Goal: Task Accomplishment & Management: Use online tool/utility

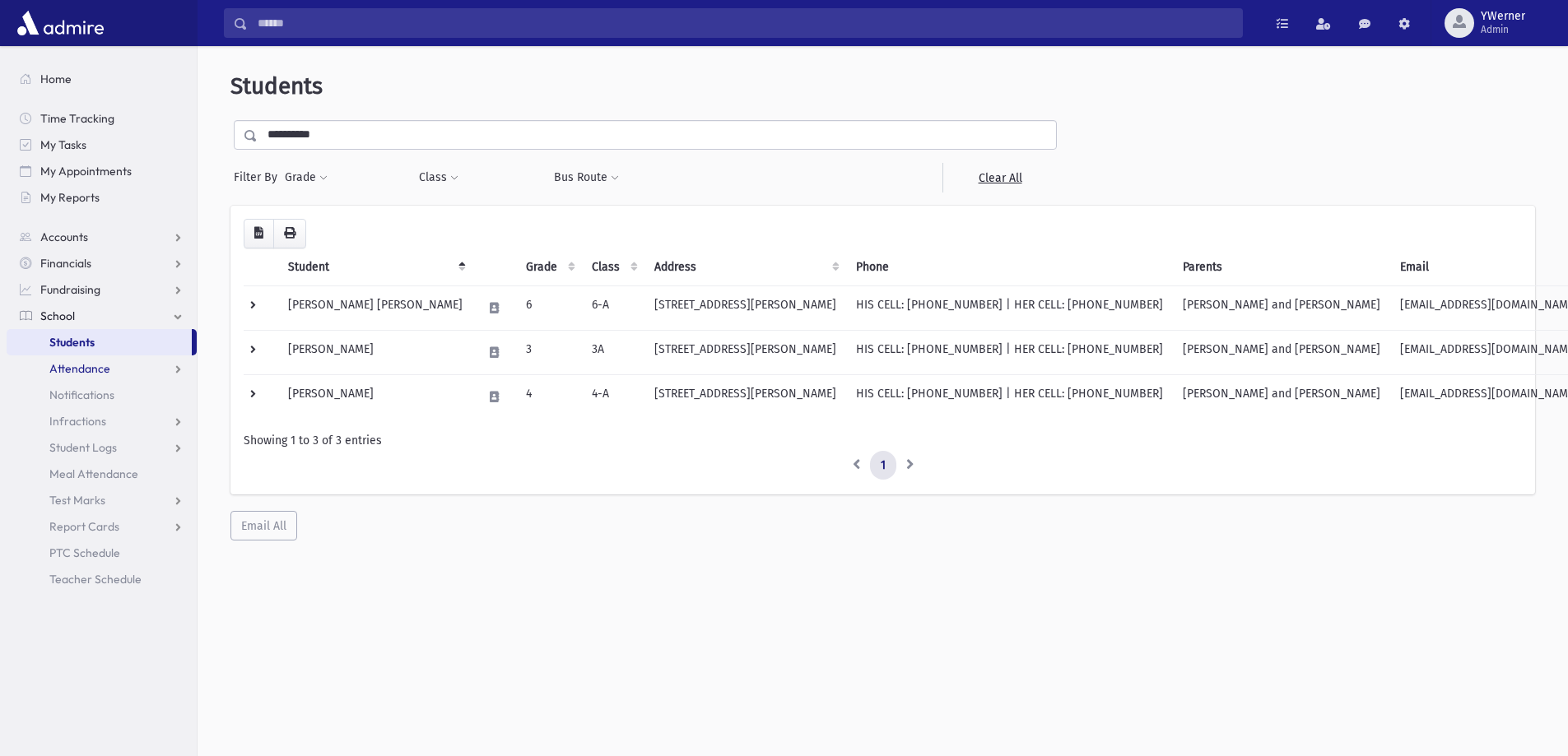
click at [80, 368] on span "Attendance" at bounding box center [80, 368] width 61 height 15
click at [85, 390] on span "Entry" at bounding box center [76, 394] width 28 height 15
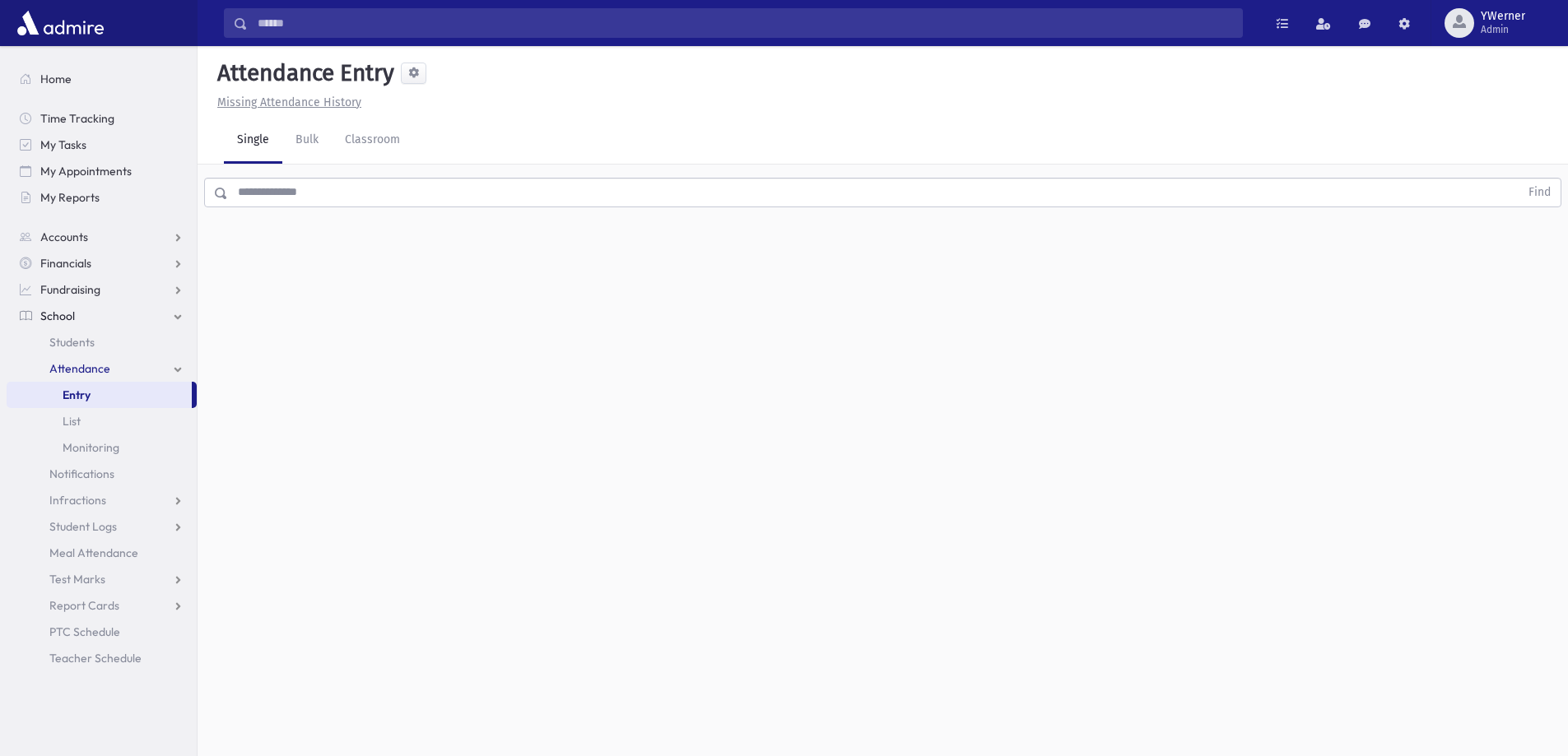
click at [346, 192] on input "text" at bounding box center [874, 192] width 1292 height 30
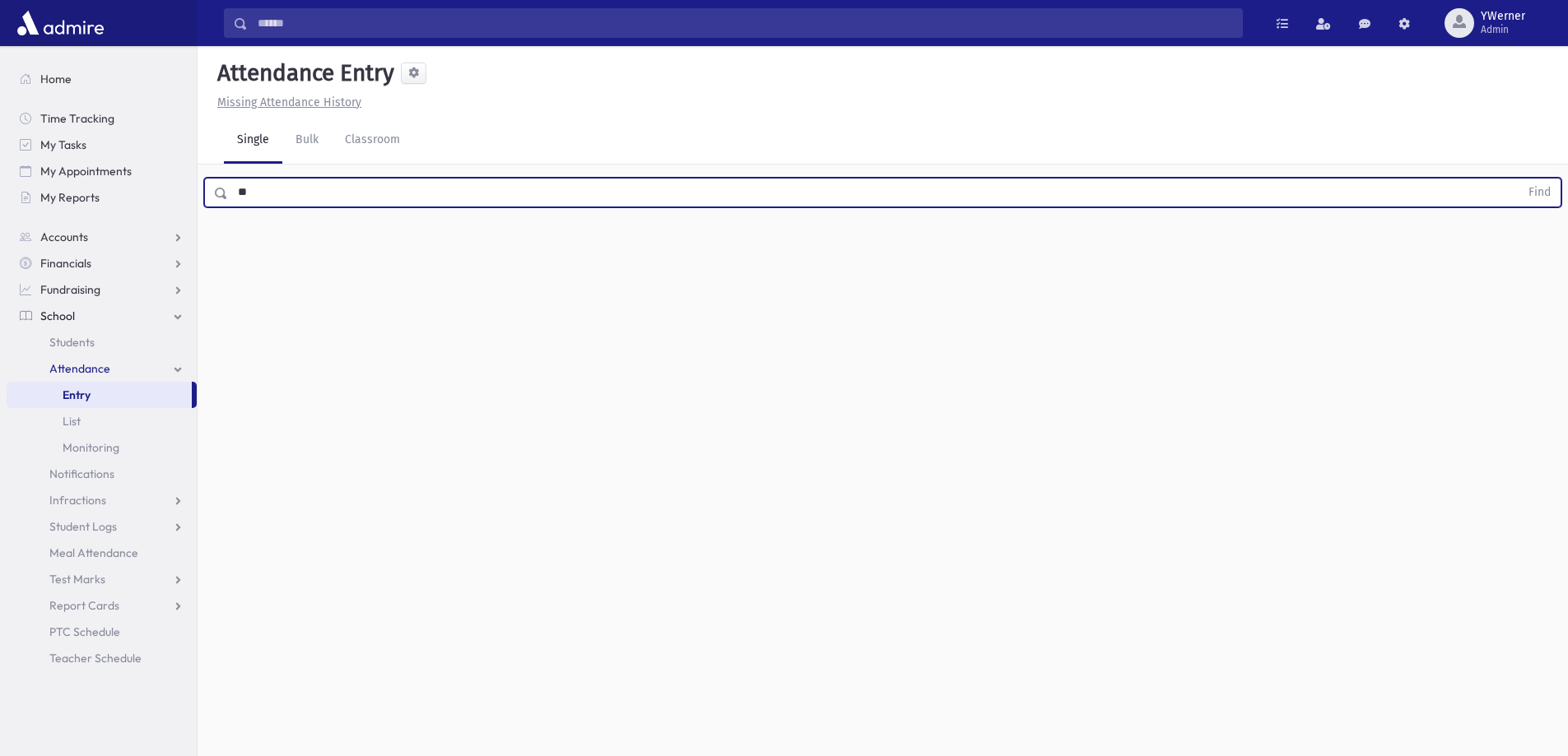
type input "*"
type input "*******"
click at [1519, 179] on button "Find" at bounding box center [1540, 192] width 42 height 28
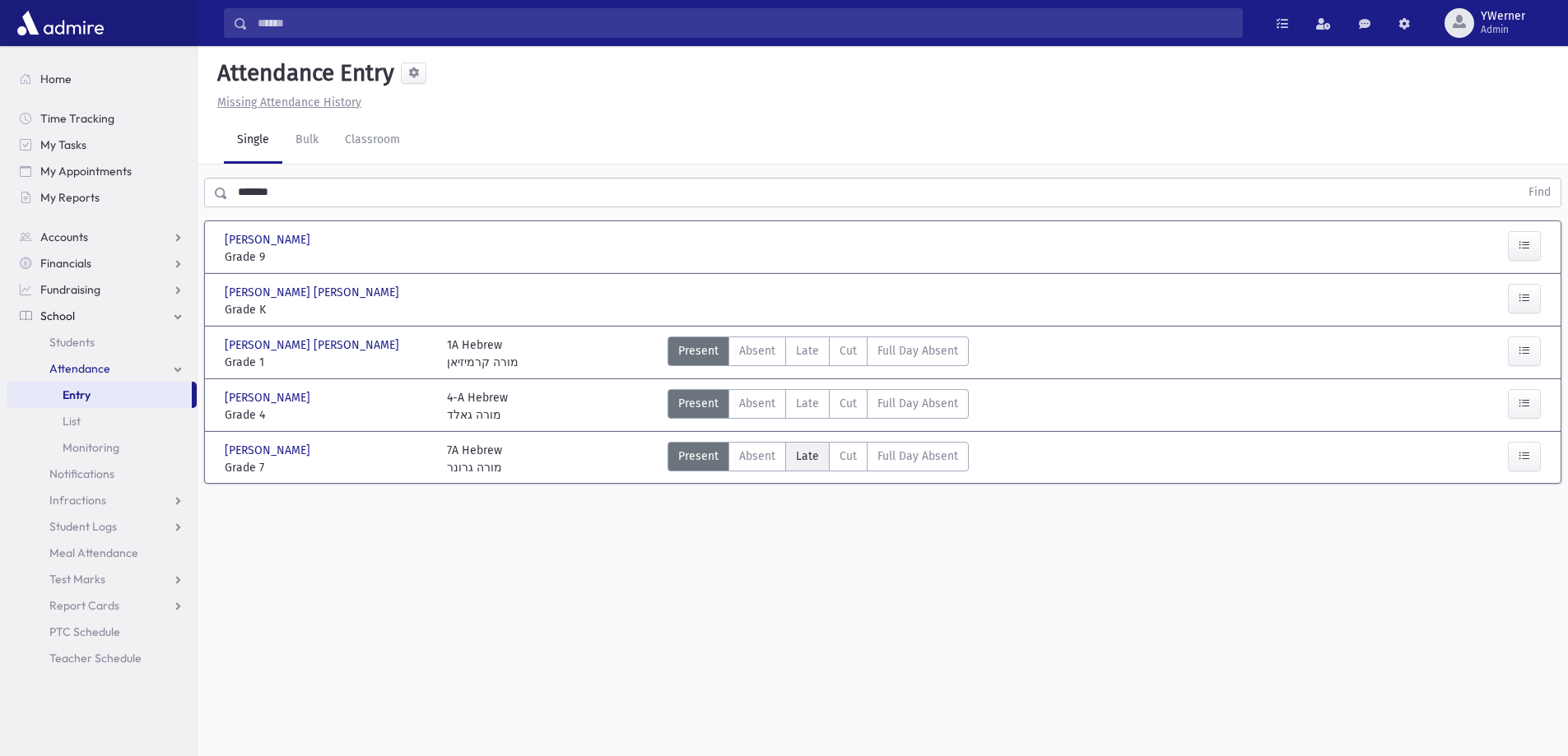
click at [808, 460] on span "Late" at bounding box center [808, 456] width 23 height 17
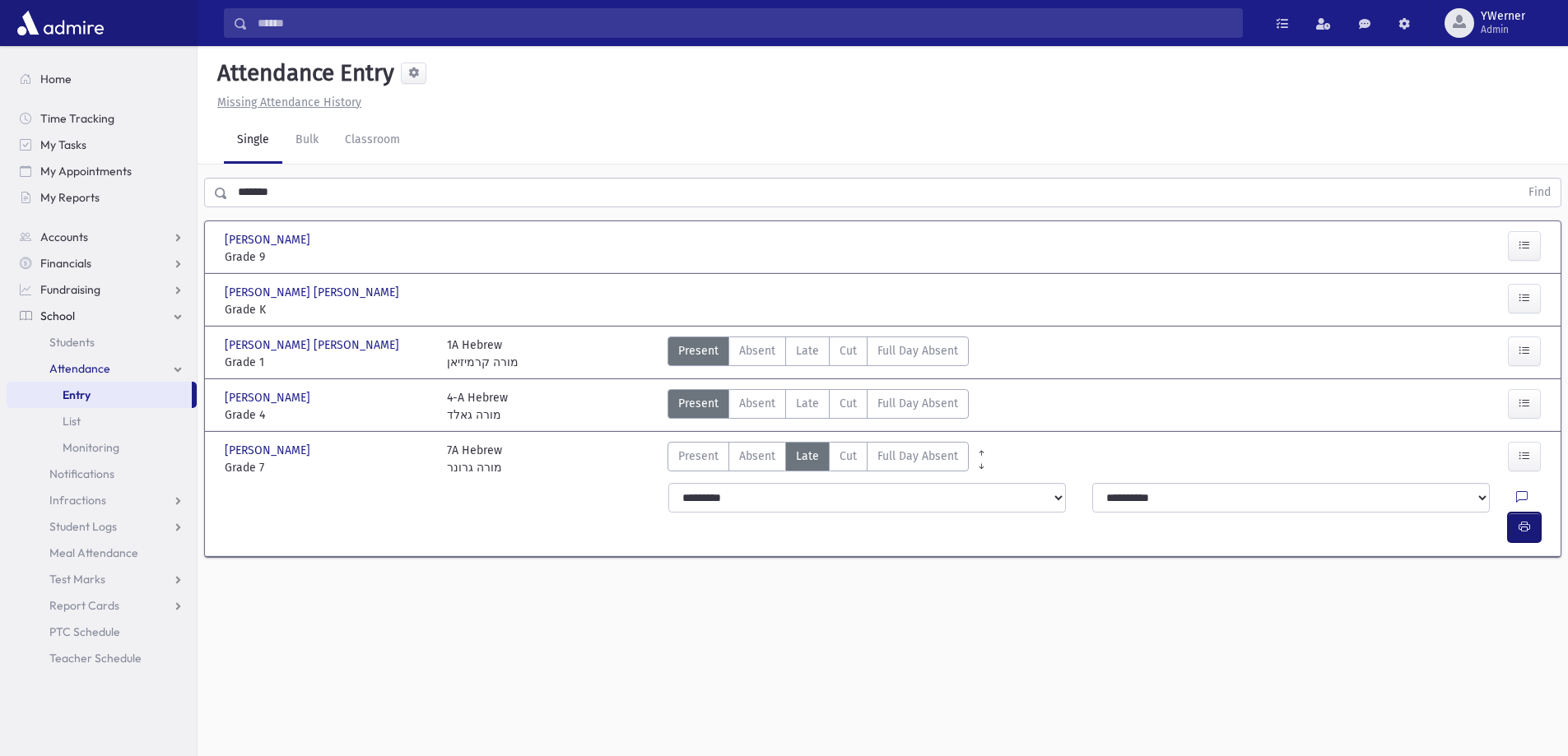
click at [1528, 512] on button "button" at bounding box center [1525, 527] width 33 height 30
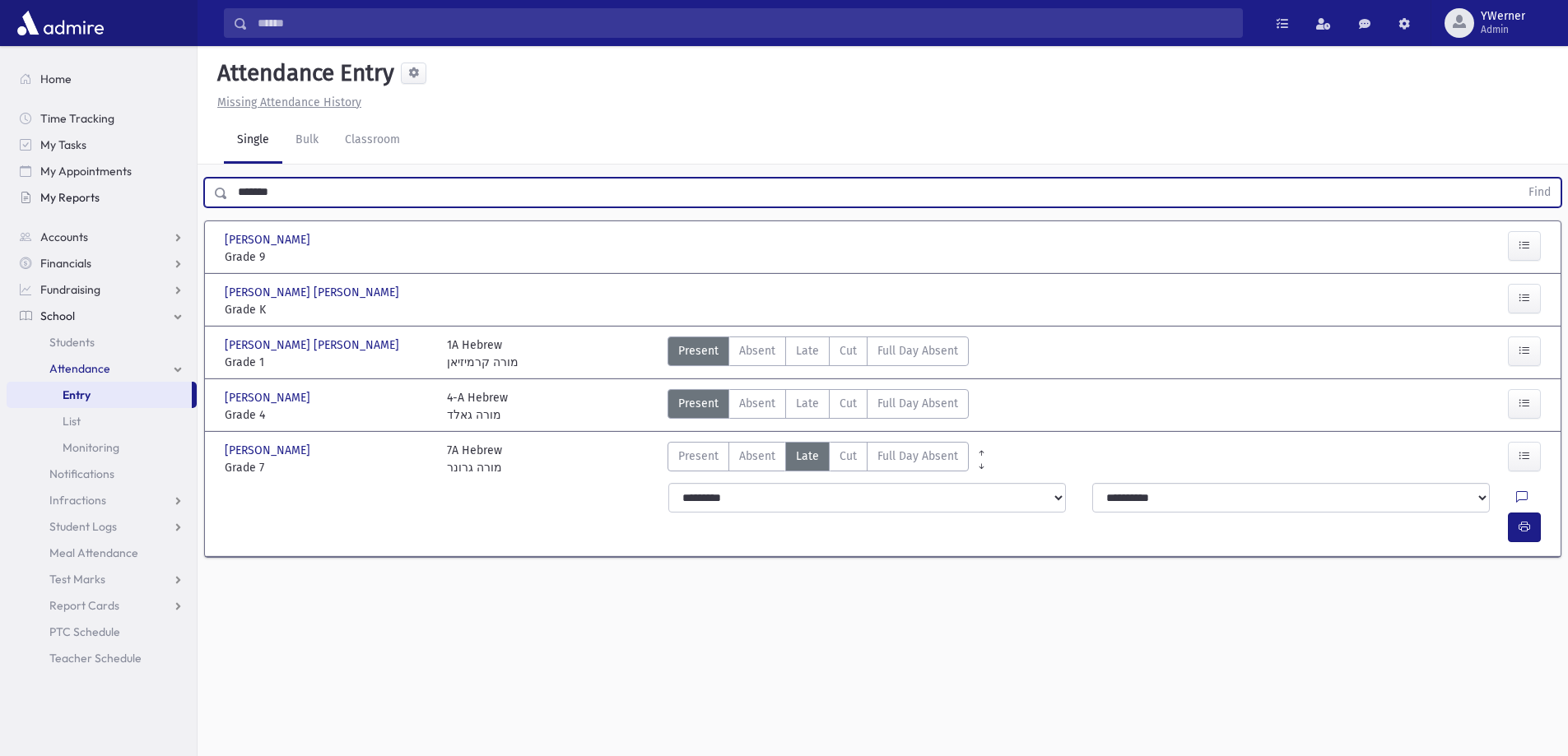
drag, startPoint x: 353, startPoint y: 183, endPoint x: 95, endPoint y: 207, distance: 259.1
click at [95, 207] on div "Search Results All Accounts" at bounding box center [784, 397] width 1568 height 794
type input "******"
click at [1519, 179] on button "Find" at bounding box center [1540, 192] width 42 height 28
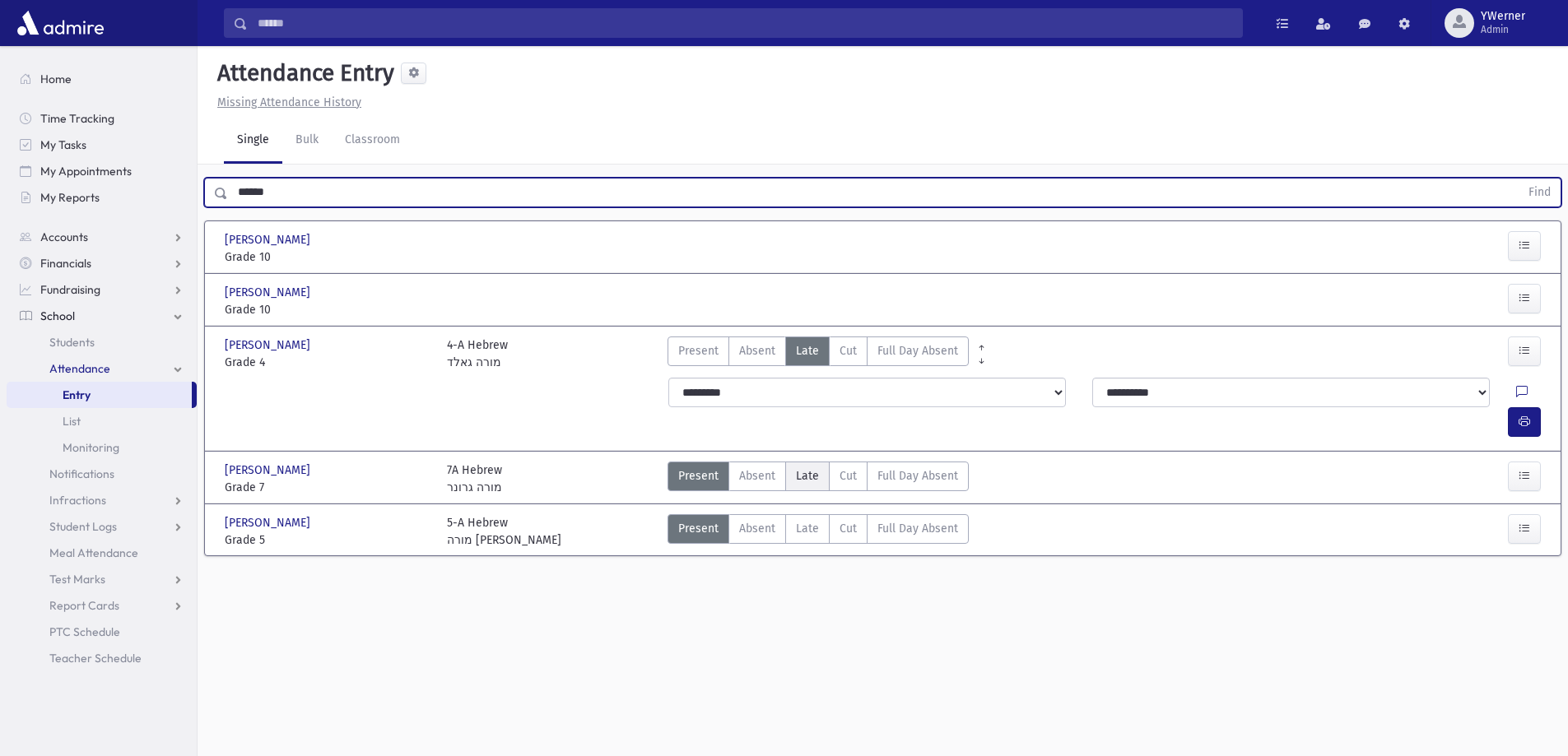
click at [823, 462] on label "Late L" at bounding box center [808, 477] width 45 height 30
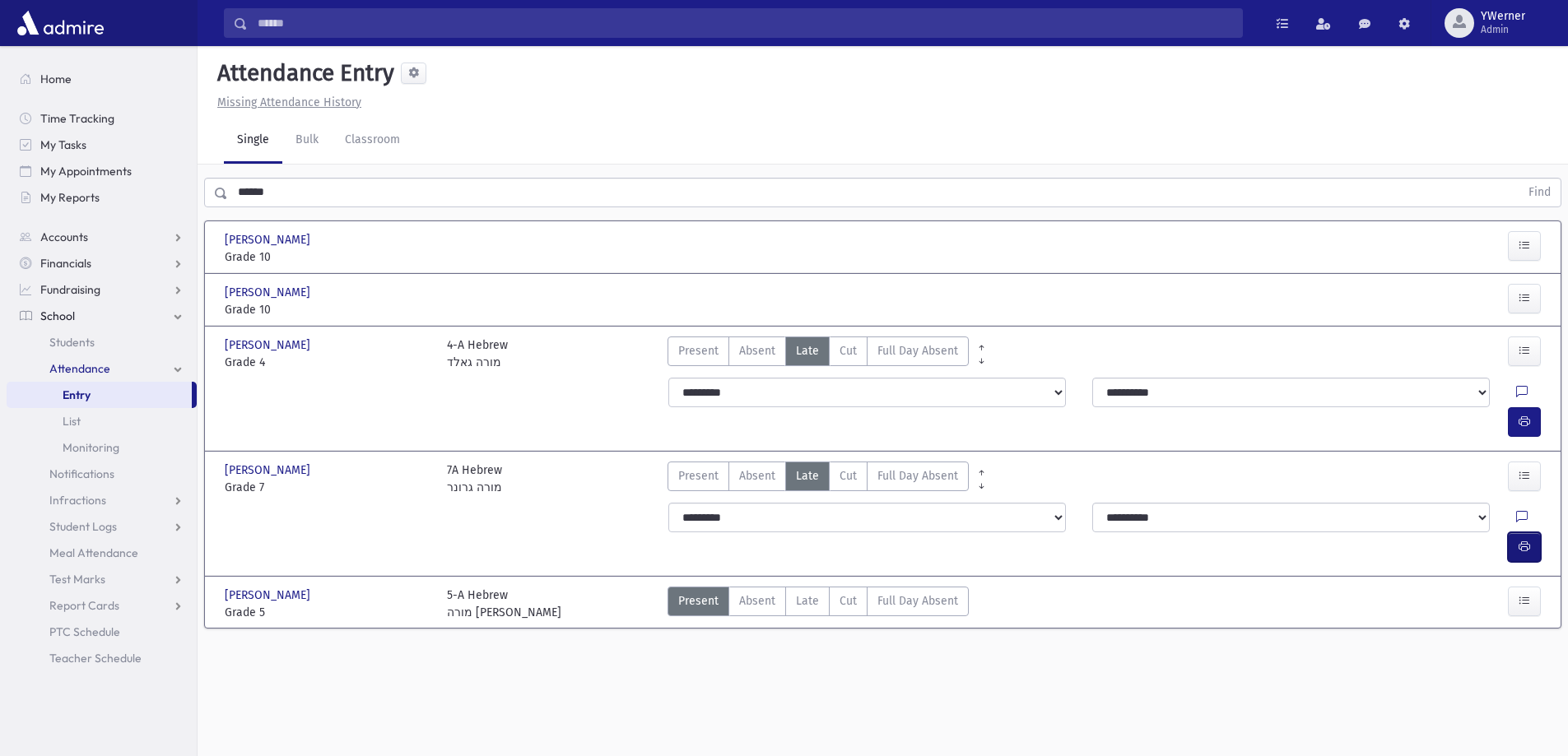
click at [1522, 540] on icon "button" at bounding box center [1525, 546] width 12 height 14
